Goal: Transaction & Acquisition: Purchase product/service

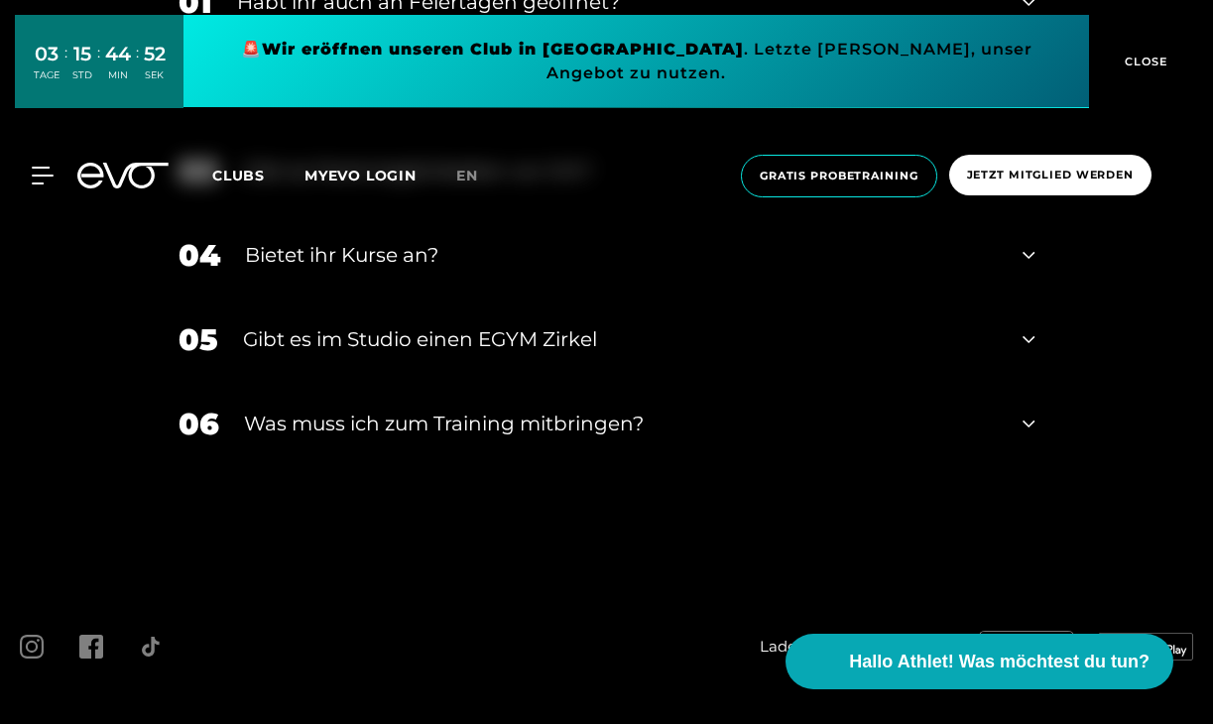
scroll to position [6858, 0]
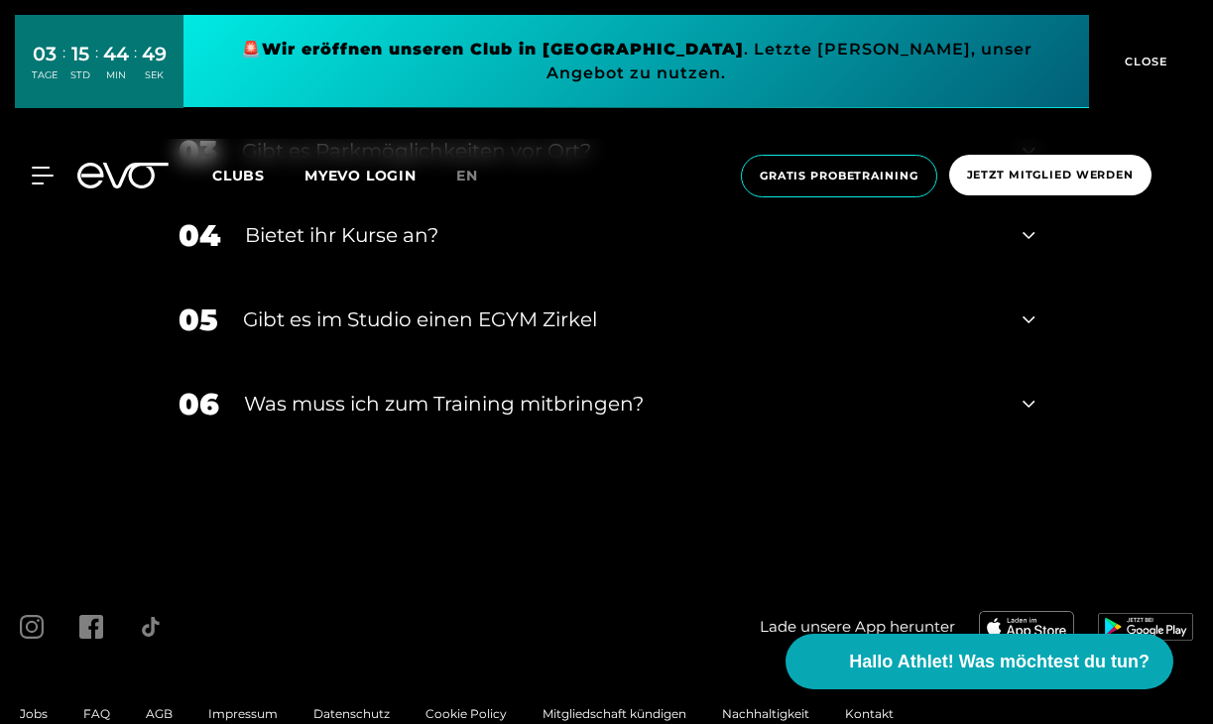
click at [358, 713] on span "Datenschutz" at bounding box center [351, 713] width 76 height 15
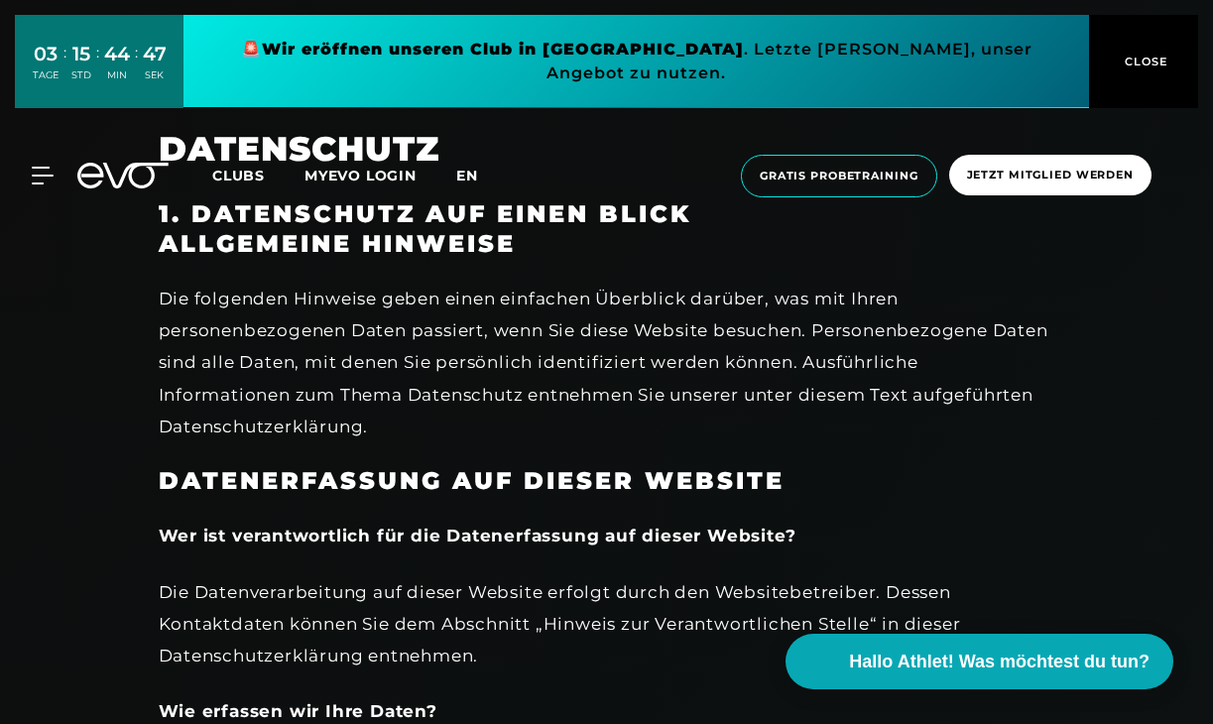
click at [474, 167] on span "en" at bounding box center [467, 176] width 22 height 18
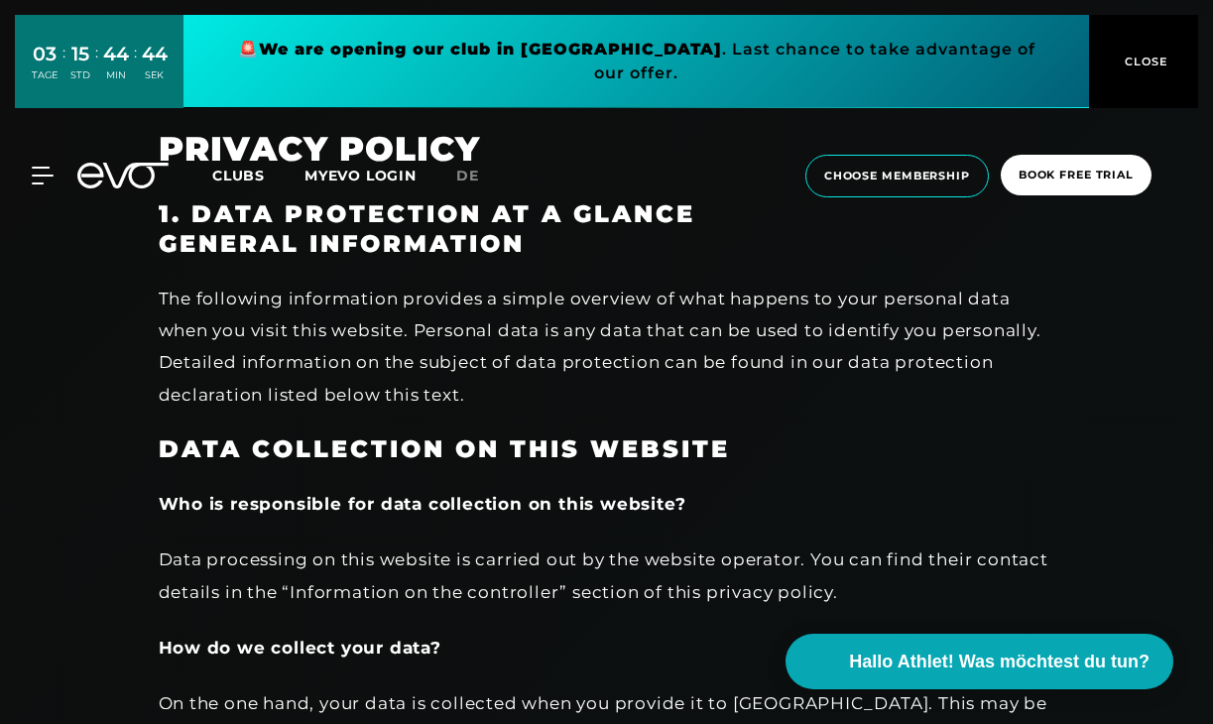
click at [143, 163] on icon at bounding box center [122, 176] width 91 height 26
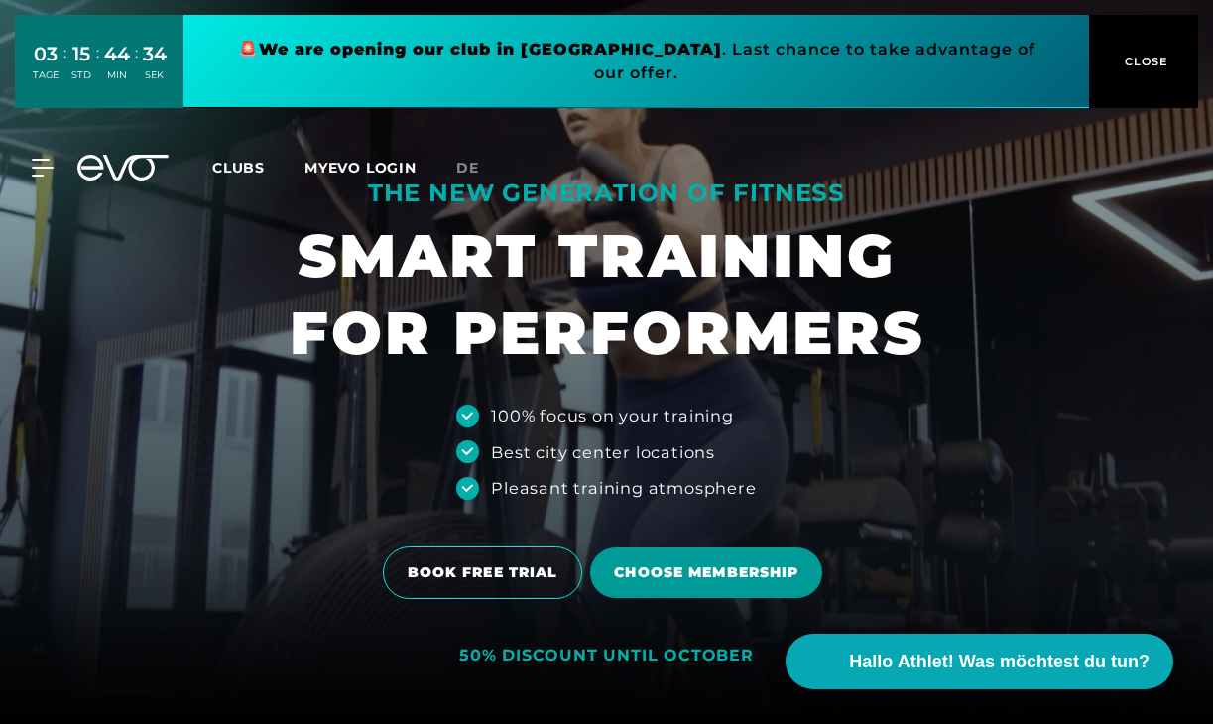
click at [727, 587] on span "Choose membership" at bounding box center [706, 572] width 232 height 51
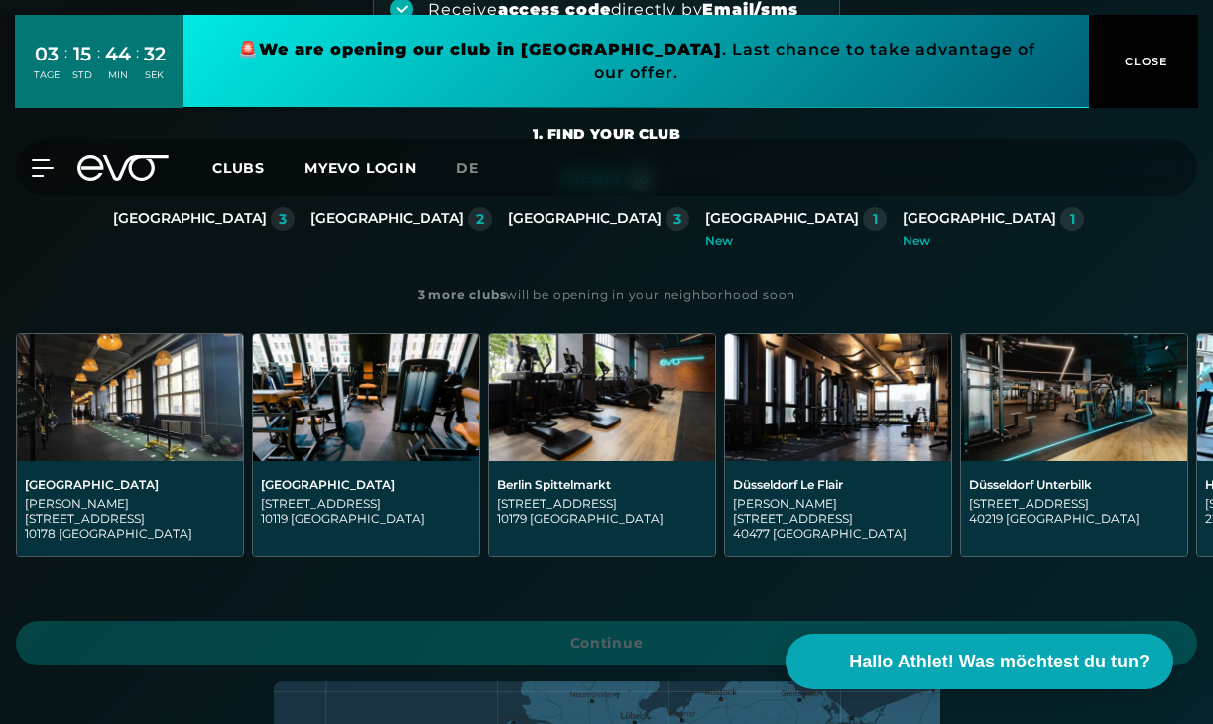
scroll to position [384, 0]
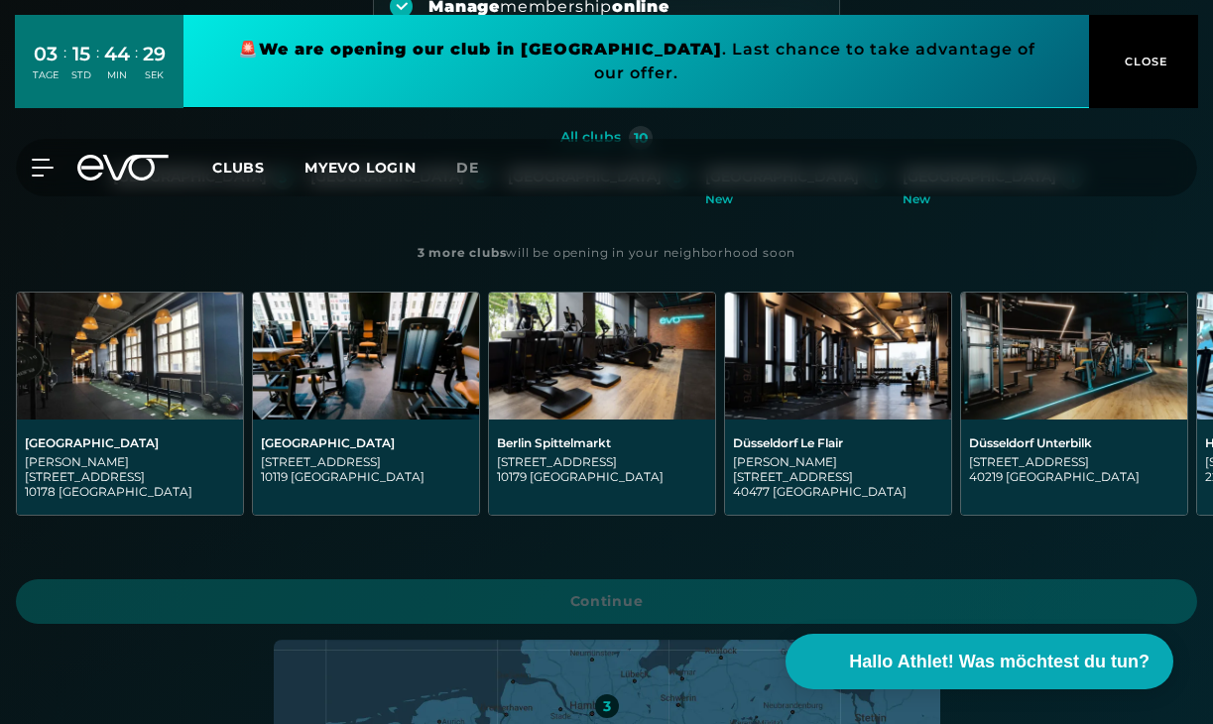
click at [139, 452] on div "[GEOGRAPHIC_DATA][STREET_ADDRESS][PERSON_NAME]" at bounding box center [130, 466] width 210 height 63
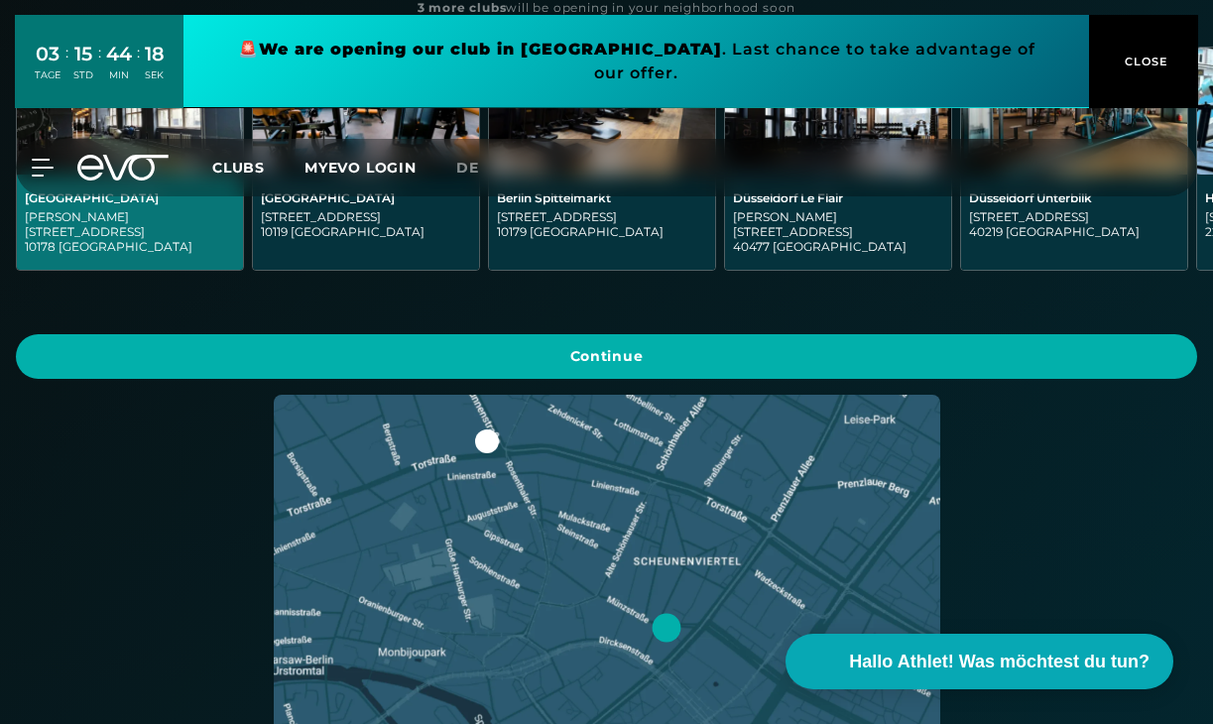
scroll to position [0, 0]
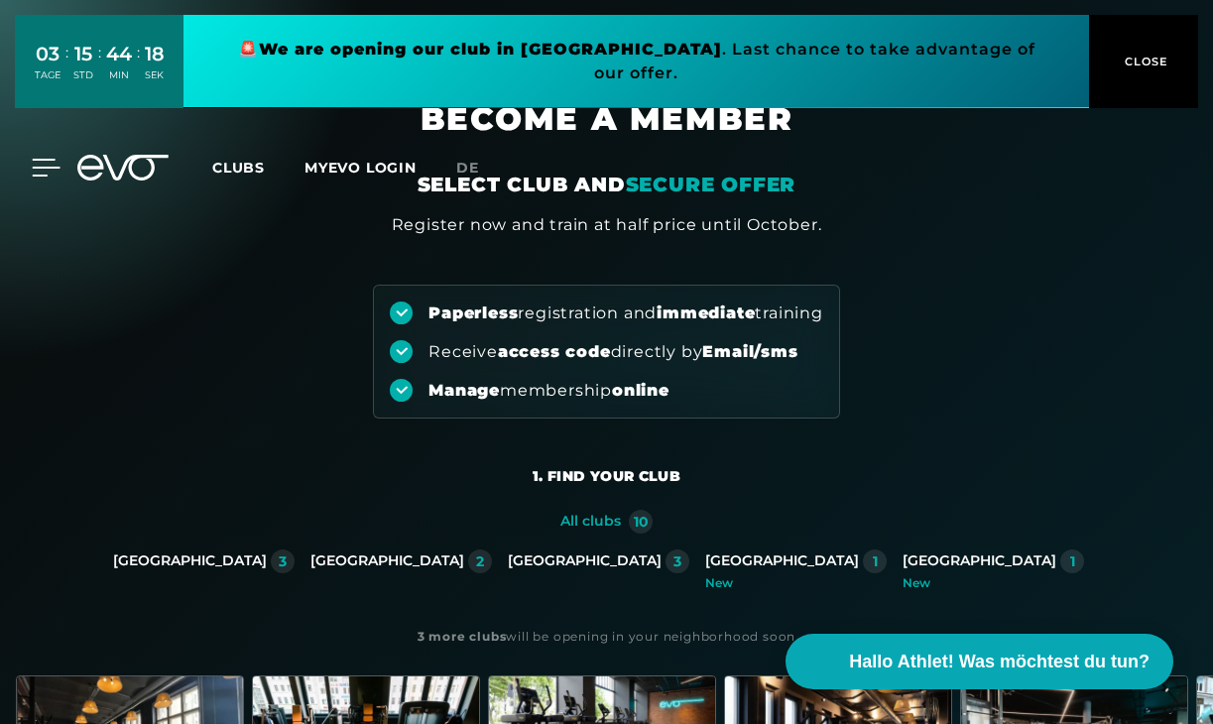
click at [44, 159] on icon at bounding box center [46, 168] width 29 height 18
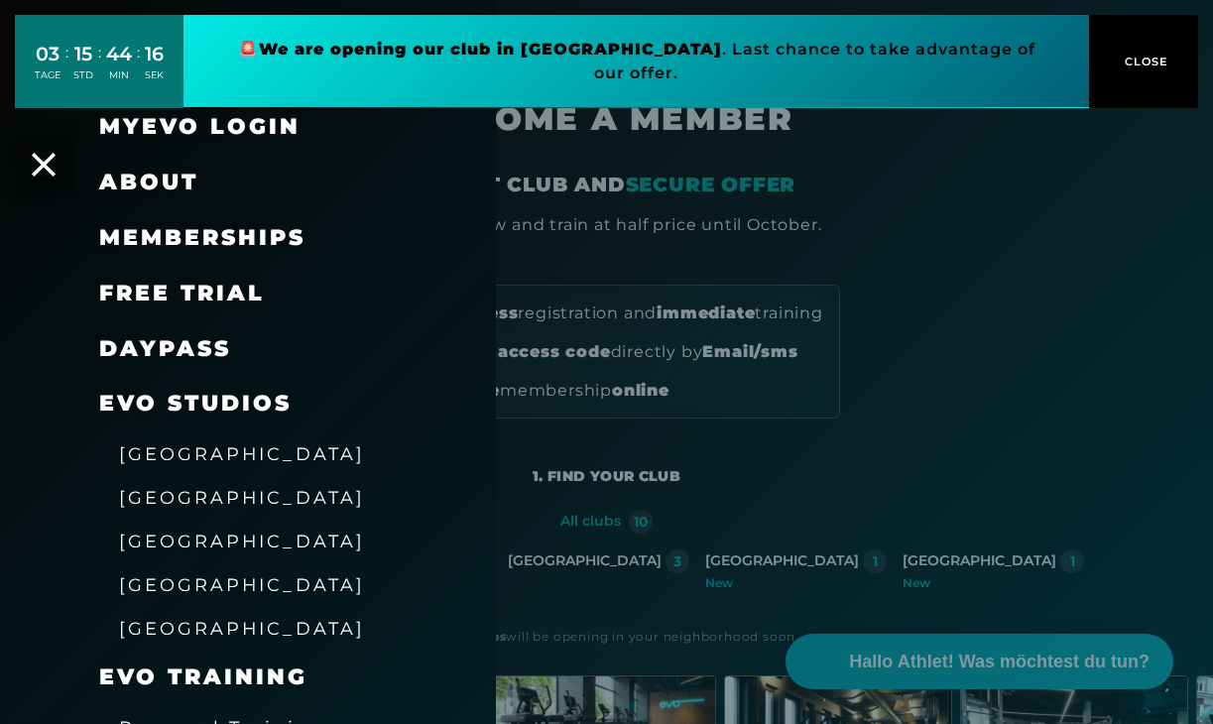
click at [158, 352] on link "DAYPASS" at bounding box center [165, 348] width 132 height 27
